Goal: Task Accomplishment & Management: Use online tool/utility

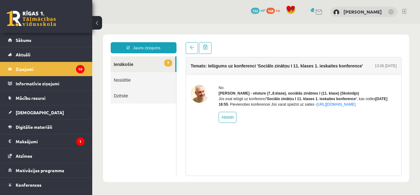
click at [121, 56] on div "**********" at bounding box center [143, 108] width 75 height 133
click at [126, 68] on link "9 Ienākošie" at bounding box center [143, 64] width 65 height 16
click at [126, 64] on link "9 Ienākošie" at bounding box center [143, 64] width 65 height 16
click at [38, 186] on span "Konferences" at bounding box center [29, 185] width 26 height 6
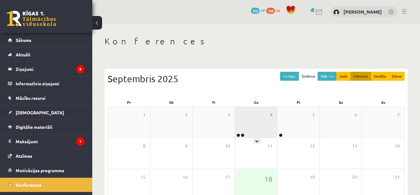
click at [259, 120] on div "4" at bounding box center [256, 122] width 42 height 31
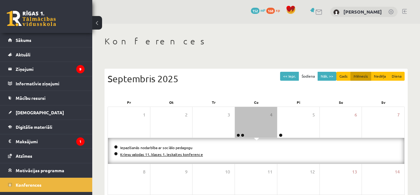
click at [164, 154] on link "Krievu valodas 11. klases 1. ieskaites konference" at bounding box center [161, 154] width 83 height 5
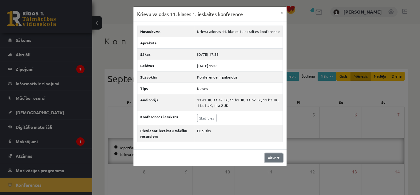
click at [273, 156] on link "Aizvērt" at bounding box center [274, 157] width 18 height 9
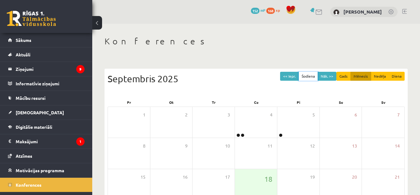
click at [311, 76] on button "Šodiena" at bounding box center [308, 76] width 19 height 9
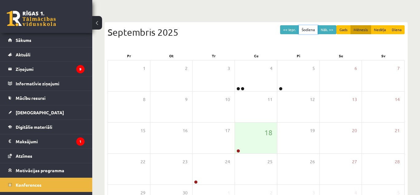
scroll to position [99, 0]
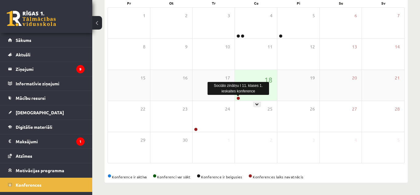
click at [239, 97] on link at bounding box center [238, 98] width 4 height 4
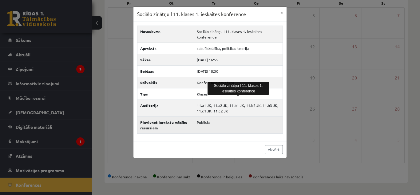
click at [223, 131] on td "Publisks" at bounding box center [238, 124] width 89 height 17
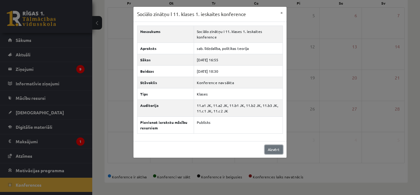
click at [275, 147] on link "Aizvērt" at bounding box center [274, 149] width 18 height 9
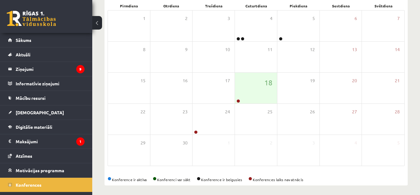
scroll to position [123, 0]
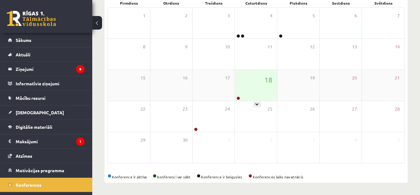
click at [249, 81] on div "18" at bounding box center [256, 85] width 42 height 31
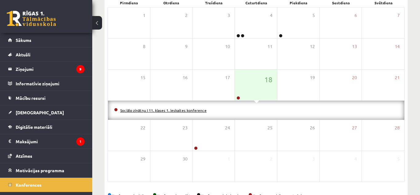
click at [182, 109] on link "Sociālo zinātņu I 11. klases 1. ieskaites konference" at bounding box center [163, 110] width 86 height 5
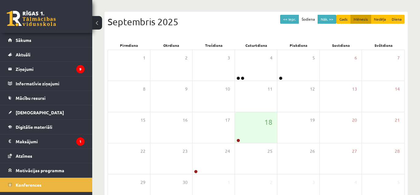
scroll to position [85, 0]
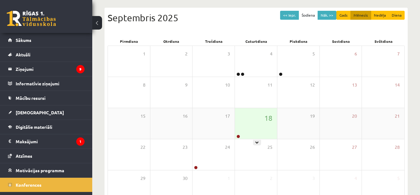
click at [253, 129] on div "18" at bounding box center [256, 123] width 42 height 31
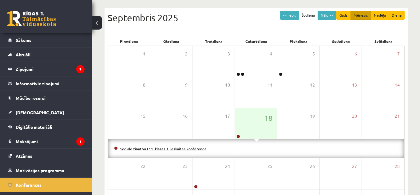
click at [128, 148] on link "Sociālo zinātņu I 11. klases 1. ieskaites konference" at bounding box center [163, 148] width 86 height 5
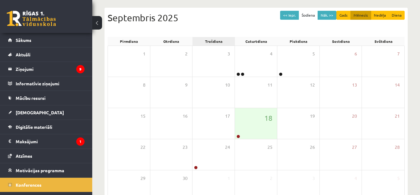
scroll to position [61, 0]
click at [248, 120] on div "18" at bounding box center [256, 123] width 42 height 31
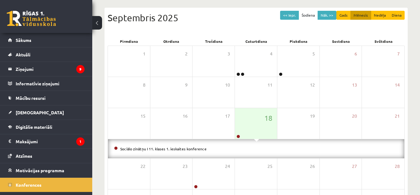
click at [168, 150] on li "Sociālo zinātņu I 11. klases 1. ieskaites konference" at bounding box center [256, 148] width 284 height 7
click at [168, 147] on link "Sociālo zinātņu I 11. klases 1. ieskaites konference" at bounding box center [163, 148] width 86 height 5
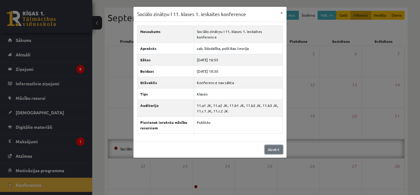
click at [279, 148] on link "Aizvērt" at bounding box center [274, 149] width 18 height 9
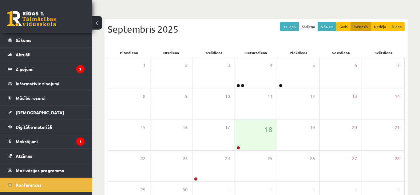
scroll to position [77, 0]
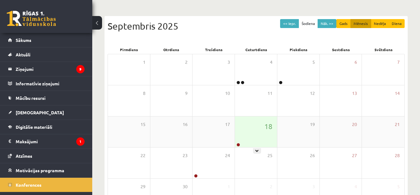
click at [247, 131] on div "18" at bounding box center [256, 131] width 42 height 31
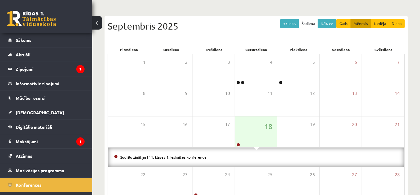
click at [186, 156] on link "Sociālo zinātņu I 11. klases 1. ieskaites konference" at bounding box center [163, 156] width 86 height 5
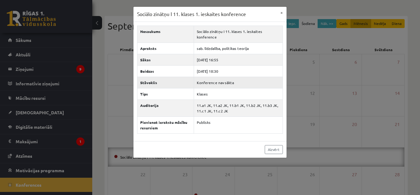
click at [226, 82] on td "Konference nav sākta" at bounding box center [238, 82] width 89 height 11
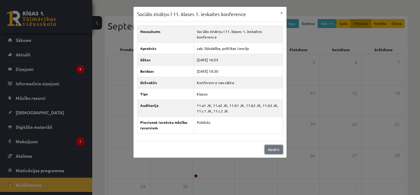
click at [274, 147] on link "Aizvērt" at bounding box center [274, 149] width 18 height 9
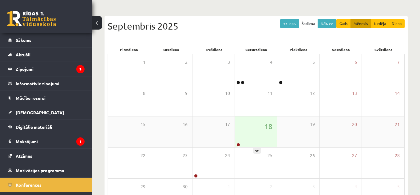
click at [259, 139] on div "18" at bounding box center [256, 131] width 42 height 31
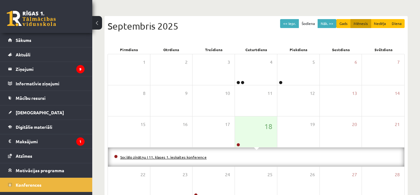
click at [168, 156] on link "Sociālo zinātņu I 11. klases 1. ieskaites konference" at bounding box center [163, 156] width 86 height 5
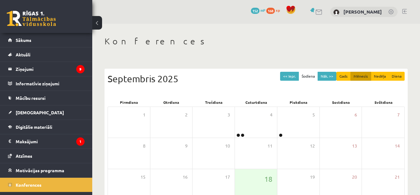
scroll to position [53, 0]
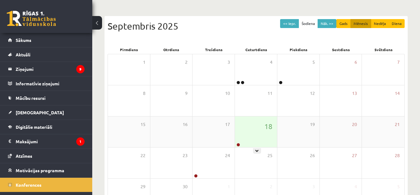
click at [241, 130] on div "18" at bounding box center [256, 131] width 42 height 31
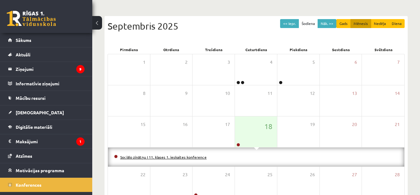
click at [193, 156] on link "Sociālo zinātņu I 11. klases 1. ieskaites konference" at bounding box center [163, 156] width 86 height 5
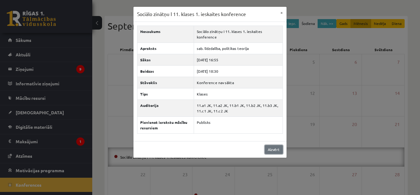
click at [274, 150] on link "Aizvērt" at bounding box center [274, 149] width 18 height 9
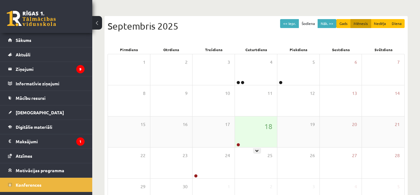
click at [264, 136] on div "18" at bounding box center [256, 131] width 42 height 31
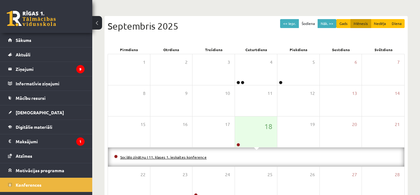
click at [186, 156] on link "Sociālo zinātņu I 11. klases 1. ieskaites konference" at bounding box center [163, 156] width 86 height 5
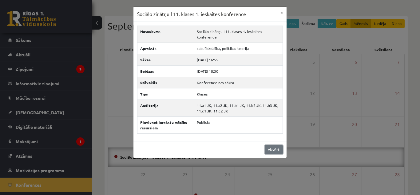
click at [278, 148] on link "Aizvērt" at bounding box center [274, 149] width 18 height 9
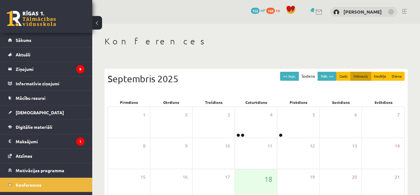
scroll to position [53, 0]
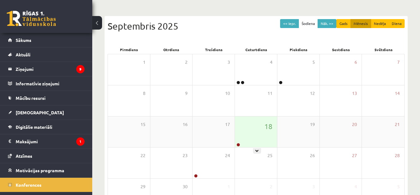
click at [261, 126] on div "18" at bounding box center [256, 131] width 42 height 31
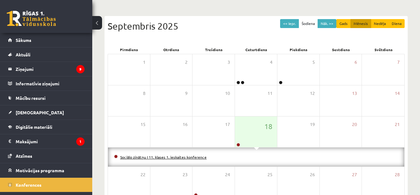
click at [197, 155] on link "Sociālo zinātņu I 11. klases 1. ieskaites konference" at bounding box center [163, 156] width 86 height 5
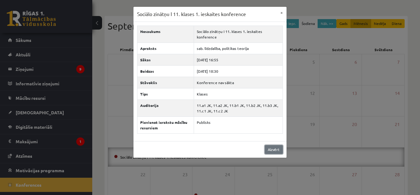
click at [274, 149] on link "Aizvērt" at bounding box center [274, 149] width 18 height 9
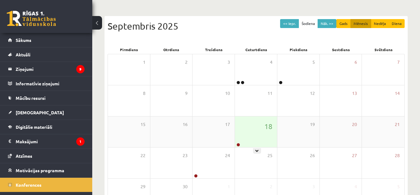
click at [252, 133] on div "18" at bounding box center [256, 131] width 42 height 31
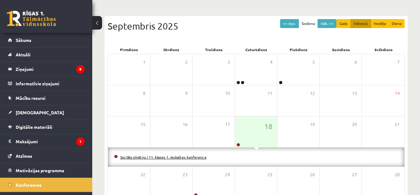
click at [171, 157] on link "Sociālo zinātņu I 11. klases 1. ieskaites konference" at bounding box center [163, 156] width 86 height 5
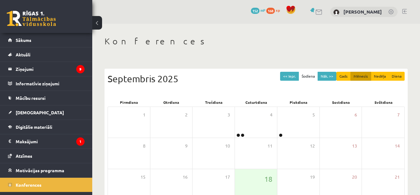
scroll to position [53, 0]
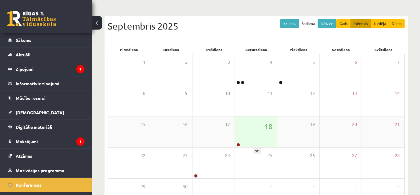
click at [259, 134] on div "18" at bounding box center [256, 131] width 42 height 31
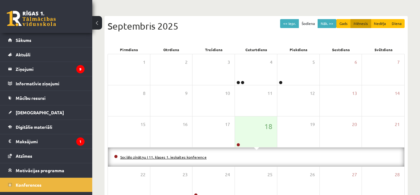
click at [171, 157] on link "Sociālo zinātņu I 11. klases 1. ieskaites konference" at bounding box center [163, 156] width 86 height 5
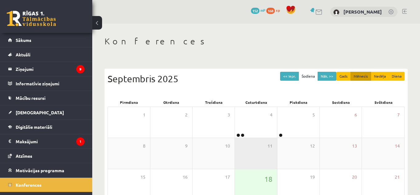
scroll to position [53, 0]
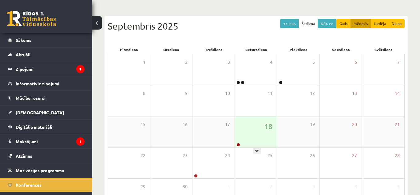
click at [255, 129] on div "18" at bounding box center [256, 131] width 42 height 31
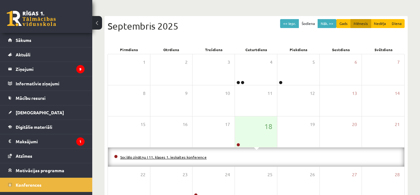
click at [142, 156] on link "Sociālo zinātņu I 11. klases 1. ieskaites konference" at bounding box center [163, 156] width 86 height 5
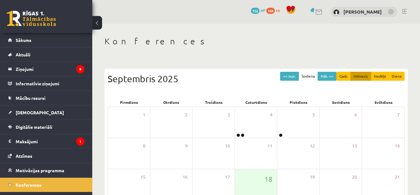
scroll to position [53, 0]
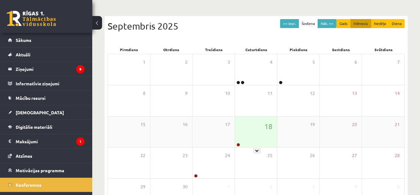
click at [252, 143] on div "18" at bounding box center [256, 131] width 42 height 31
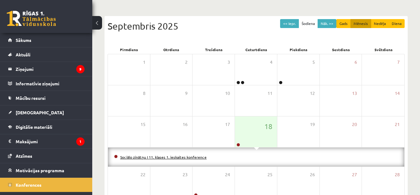
click at [178, 156] on link "Sociālo zinātņu I 11. klases 1. ieskaites konference" at bounding box center [163, 156] width 86 height 5
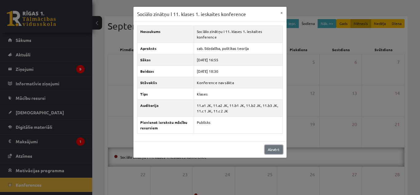
click at [273, 147] on link "Aizvērt" at bounding box center [274, 149] width 18 height 9
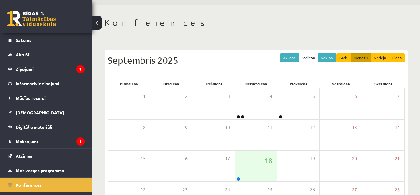
scroll to position [44, 0]
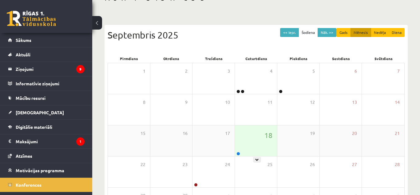
click at [261, 146] on div "18" at bounding box center [256, 140] width 42 height 31
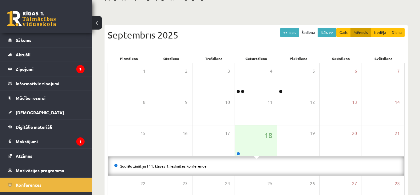
click at [170, 167] on link "Sociālo zinātņu I 11. klases 1. ieskaites konference" at bounding box center [163, 165] width 86 height 5
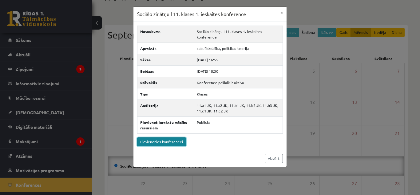
click at [169, 141] on link "Pievienoties konferencei" at bounding box center [161, 141] width 49 height 9
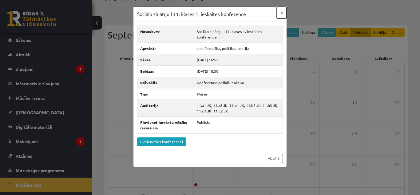
click at [282, 14] on button "×" at bounding box center [282, 13] width 10 height 12
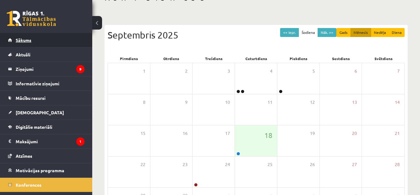
click at [49, 43] on link "Sākums" at bounding box center [46, 40] width 77 height 14
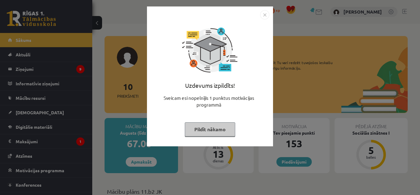
click at [264, 13] on img "Close" at bounding box center [264, 14] width 9 height 9
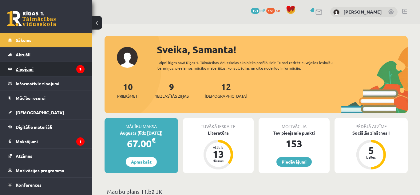
click at [51, 73] on legend "Ziņojumi 9" at bounding box center [50, 69] width 69 height 14
